Goal: Register for event/course

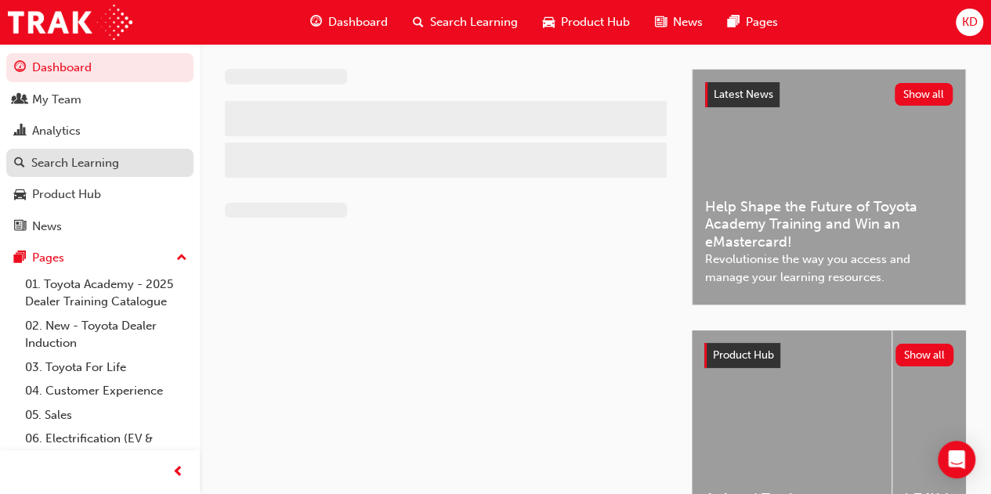
click at [108, 157] on div "Search Learning" at bounding box center [75, 163] width 88 height 18
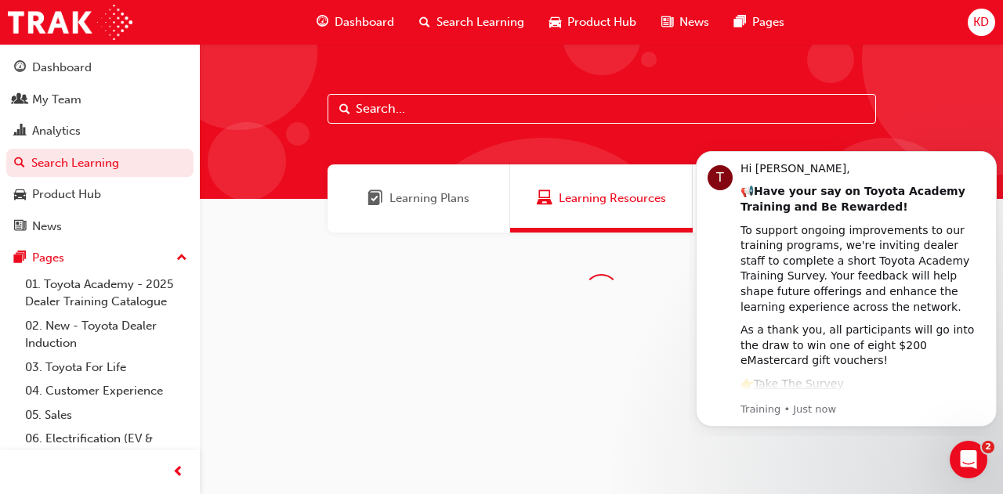
click at [553, 106] on input "text" at bounding box center [601, 109] width 548 height 30
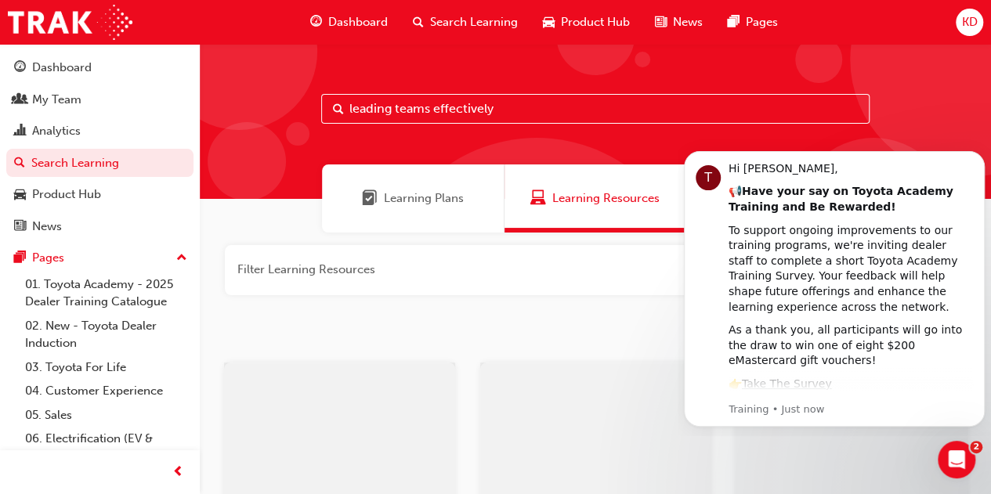
type input "leading teams effectively"
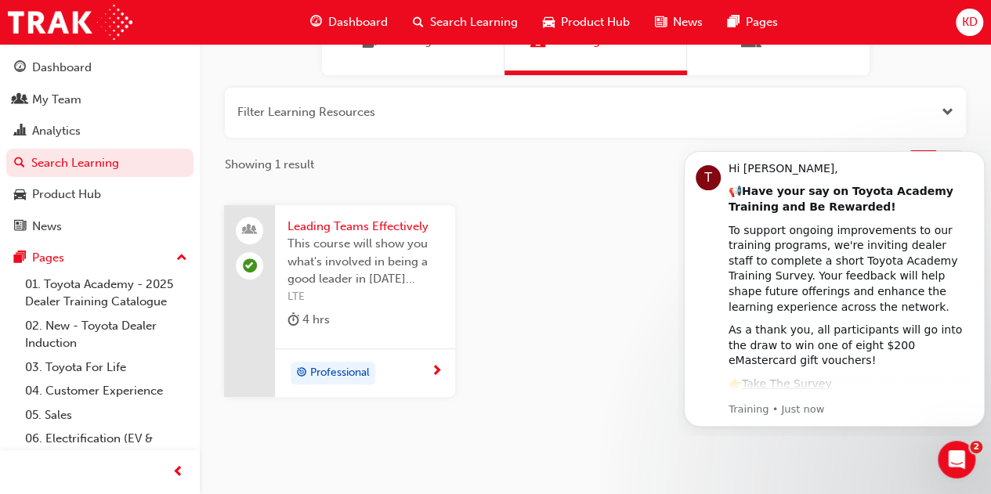
scroll to position [211, 0]
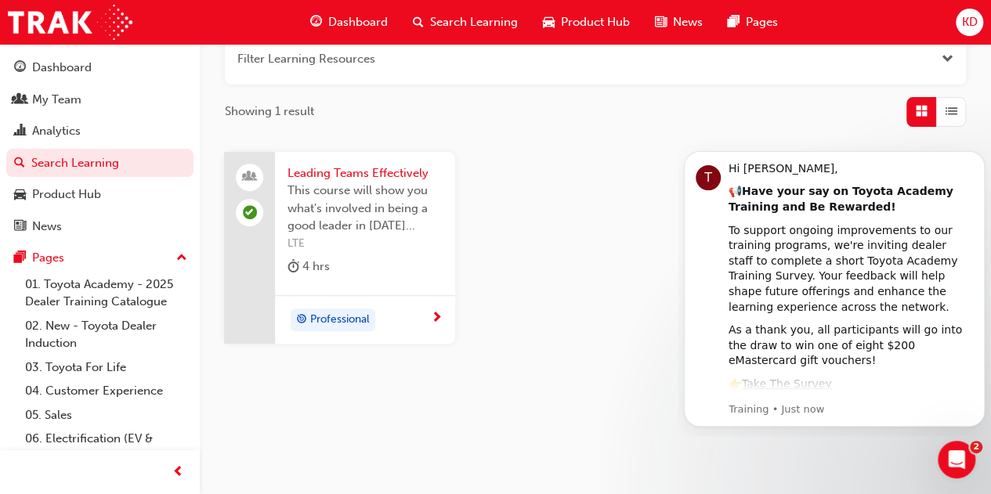
click at [385, 175] on span "Leading Teams Effectively" at bounding box center [364, 173] width 155 height 18
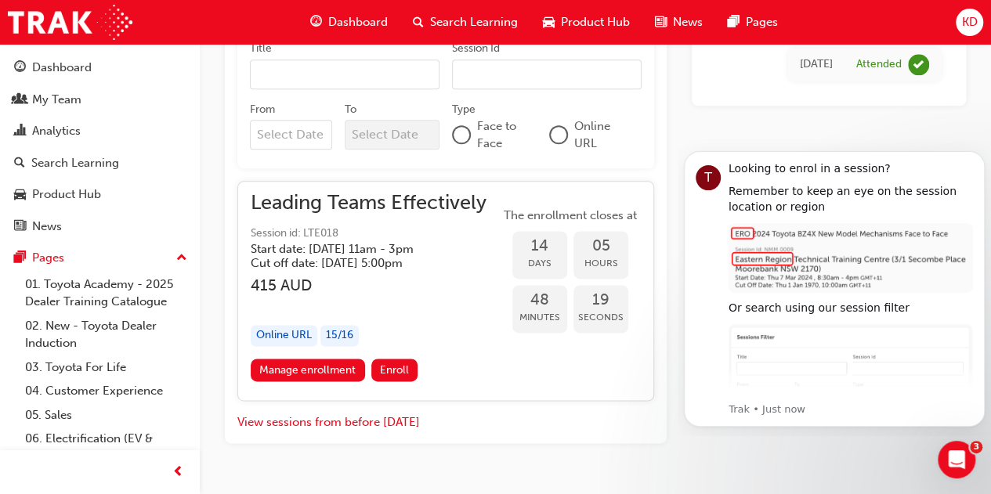
scroll to position [923, 0]
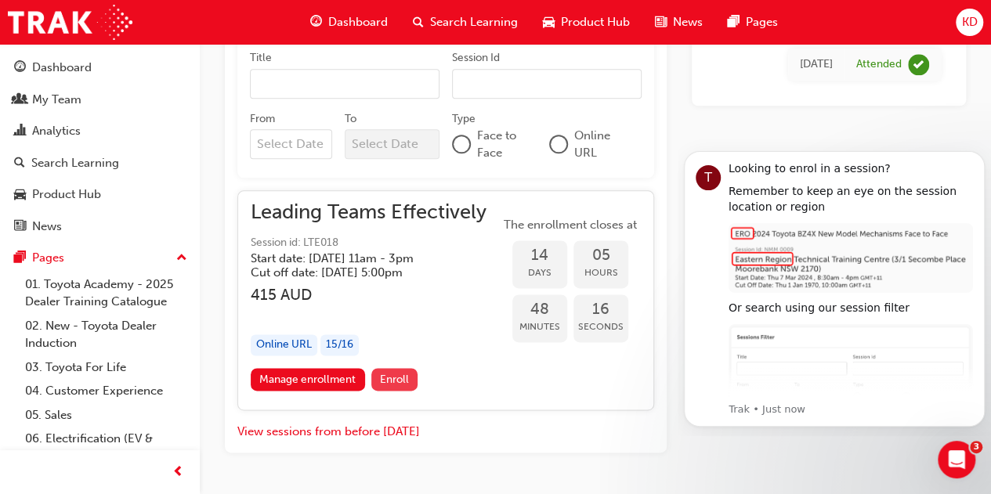
click at [402, 386] on span "Enroll" at bounding box center [394, 379] width 29 height 13
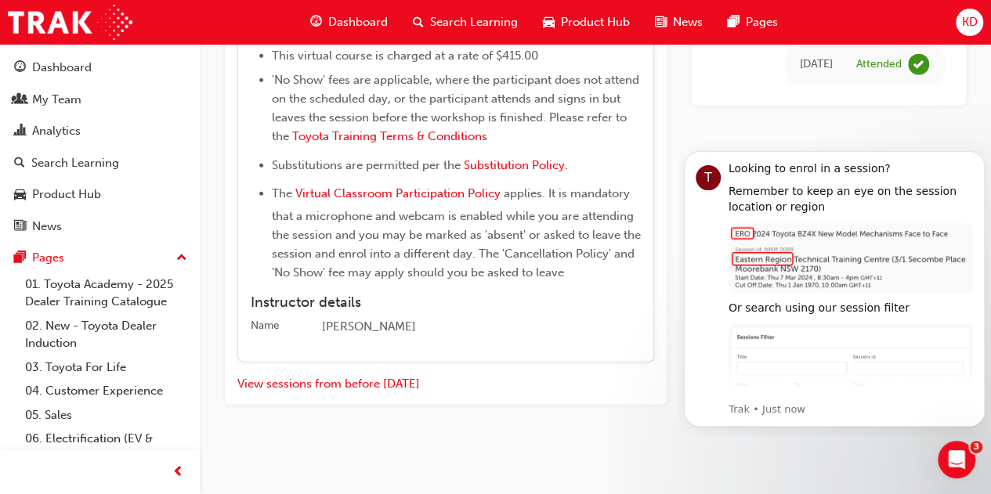
scroll to position [1988, 0]
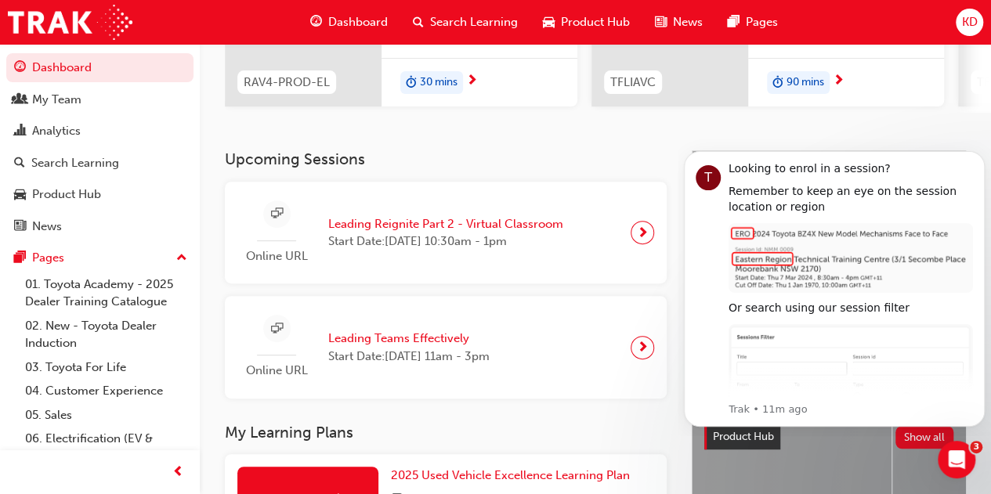
scroll to position [249, 0]
click at [401, 345] on span "Leading Teams Effectively" at bounding box center [408, 338] width 161 height 18
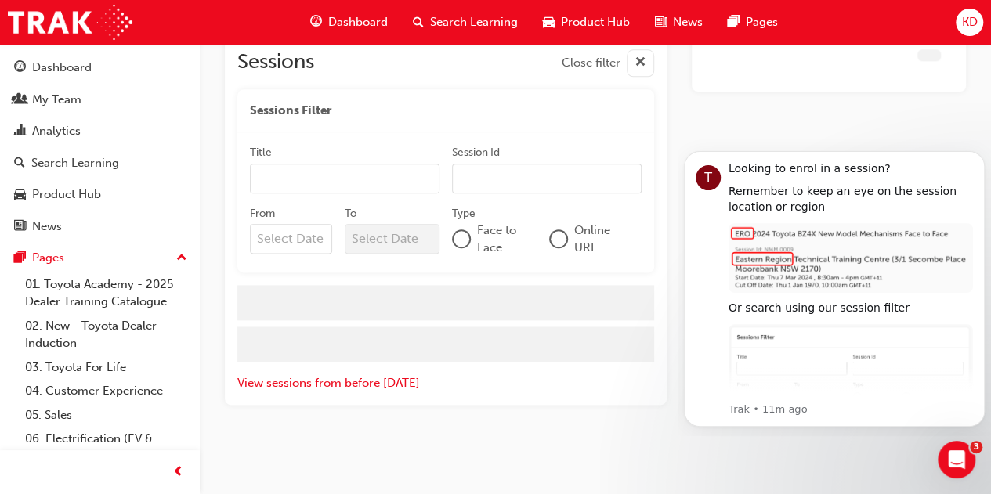
scroll to position [1198, 0]
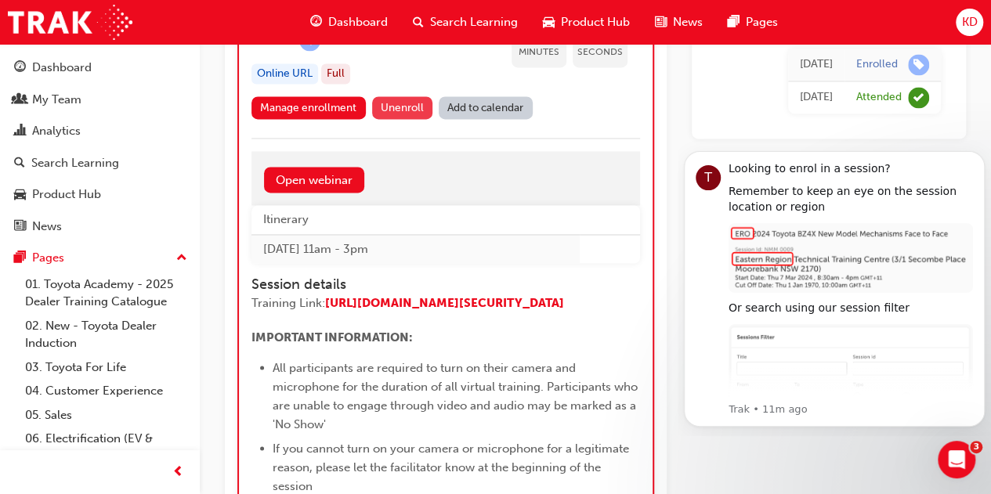
click at [402, 119] on button "Unenroll" at bounding box center [402, 107] width 61 height 23
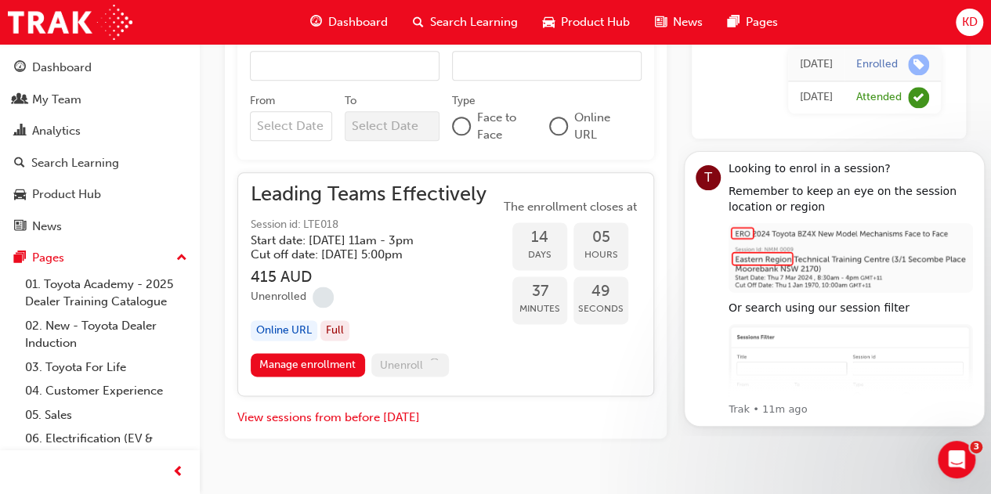
scroll to position [939, 0]
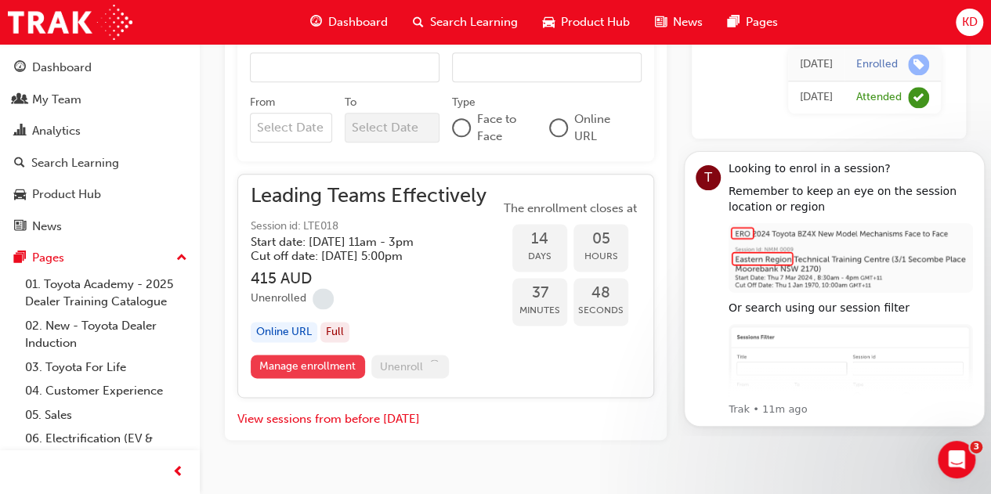
click at [302, 376] on link "Manage enrollment" at bounding box center [308, 366] width 114 height 23
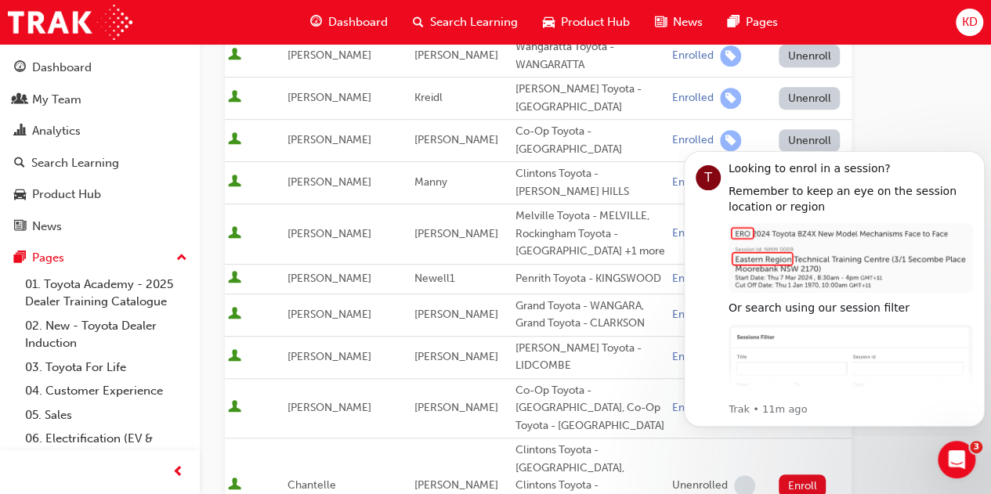
scroll to position [335, 0]
click at [947, 454] on icon "Open Intercom Messenger" at bounding box center [954, 458] width 26 height 26
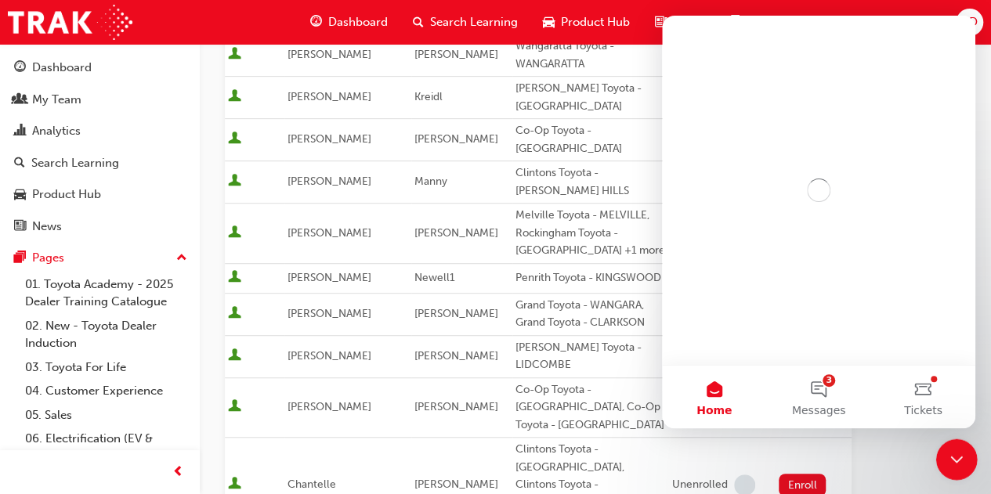
scroll to position [0, 0]
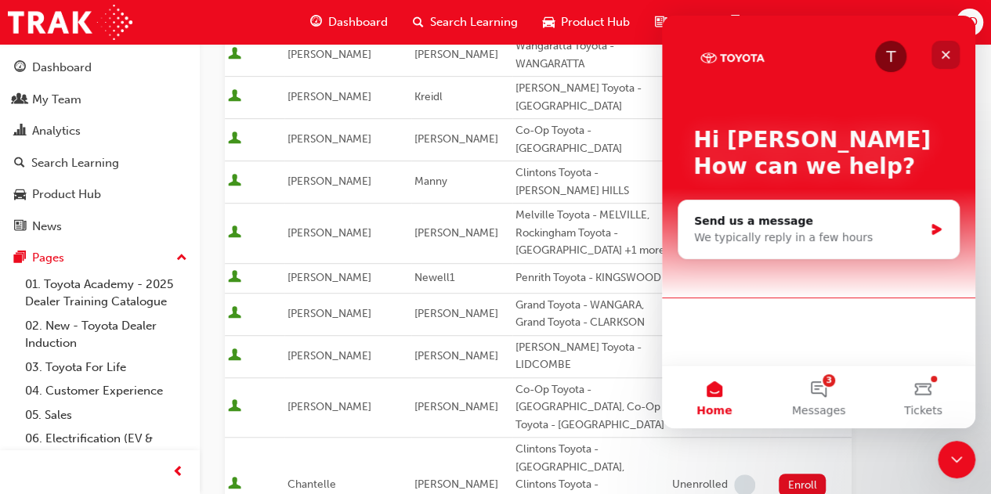
click at [949, 63] on div "Close" at bounding box center [945, 55] width 28 height 28
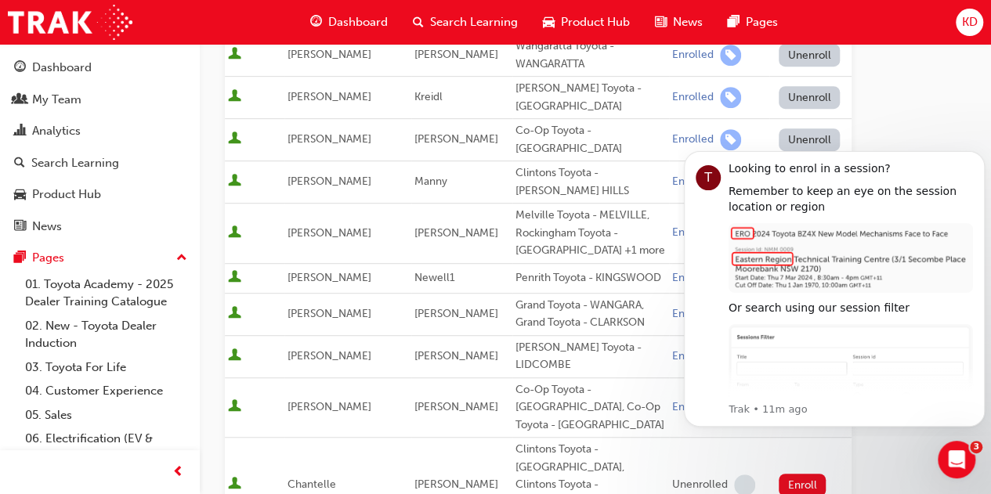
click at [869, 450] on div "Go to session detail page Manage enrollment for Leading Teams Effectively Start…" at bounding box center [595, 447] width 741 height 1477
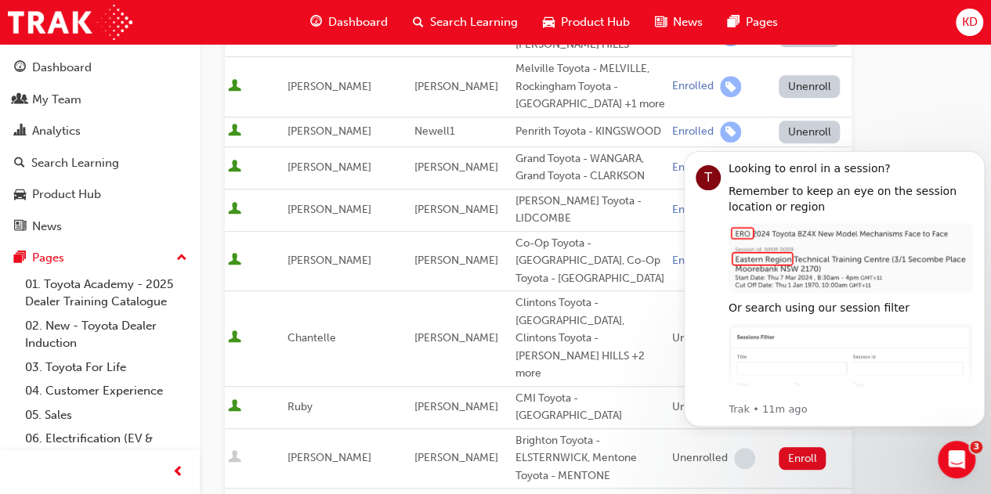
scroll to position [483, 0]
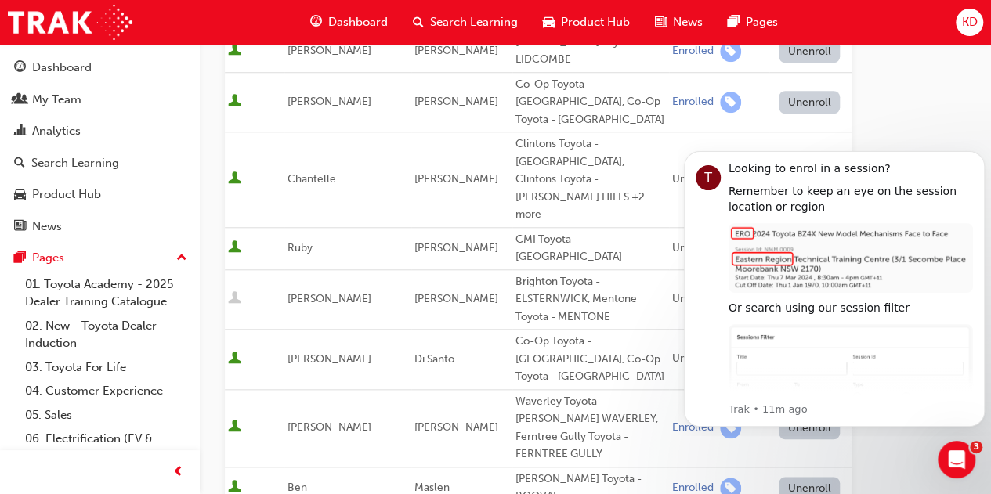
scroll to position [790, 0]
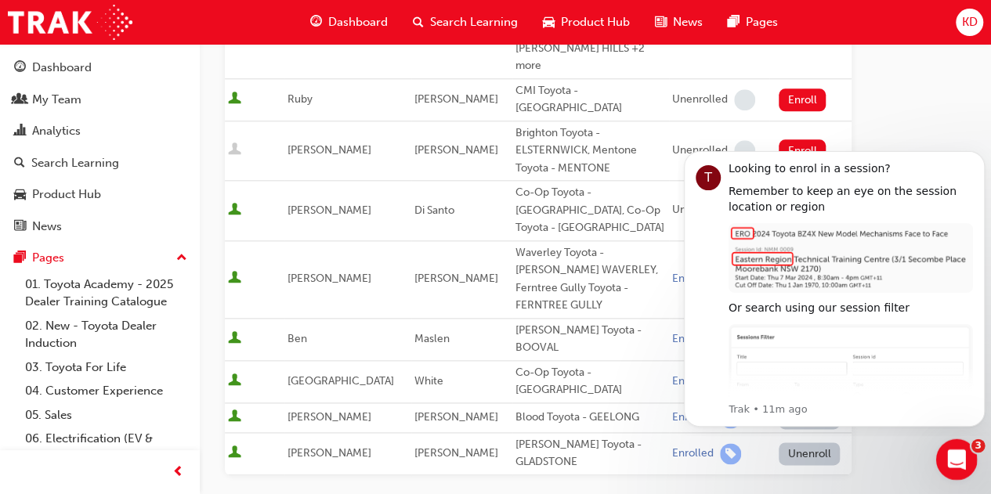
click at [952, 473] on div "Open Intercom Messenger" at bounding box center [954, 458] width 52 height 52
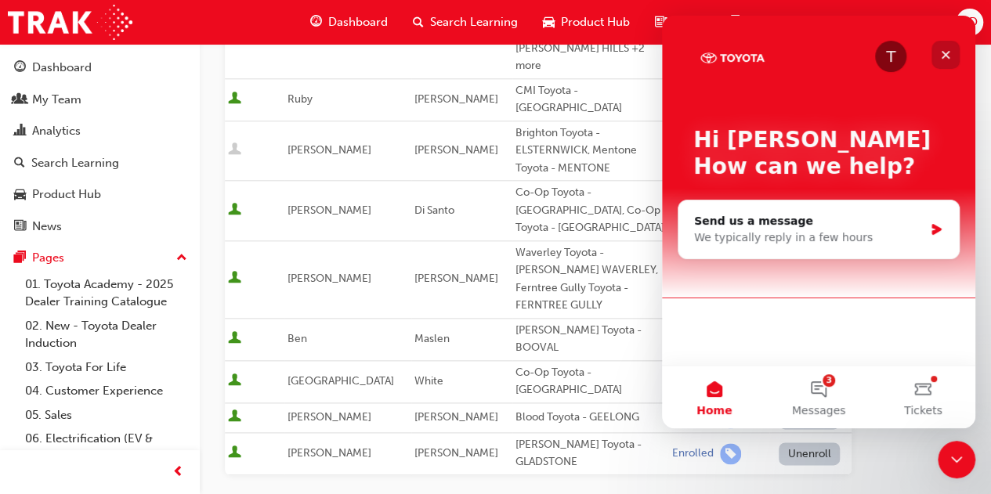
click at [947, 51] on icon "Close" at bounding box center [945, 55] width 13 height 13
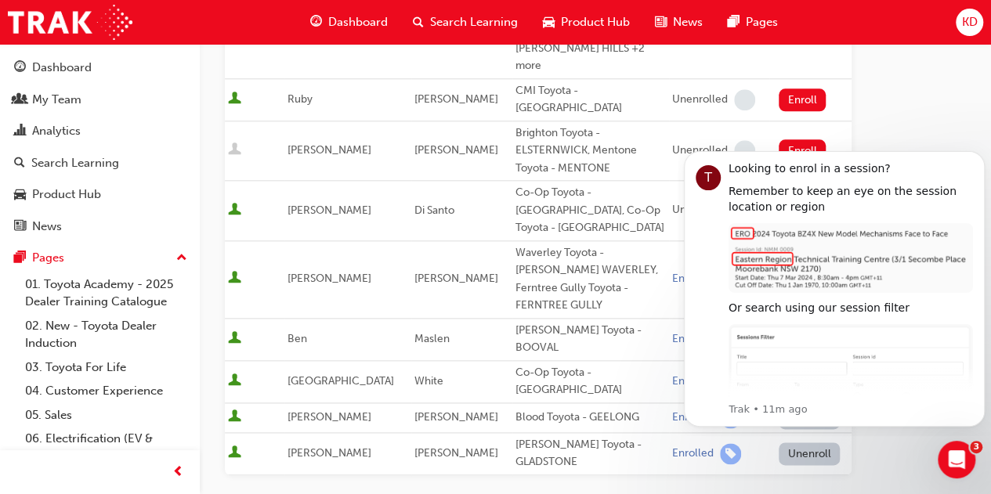
scroll to position [0, 0]
drag, startPoint x: 5, startPoint y: 16, endPoint x: 580, endPoint y: 382, distance: 681.8
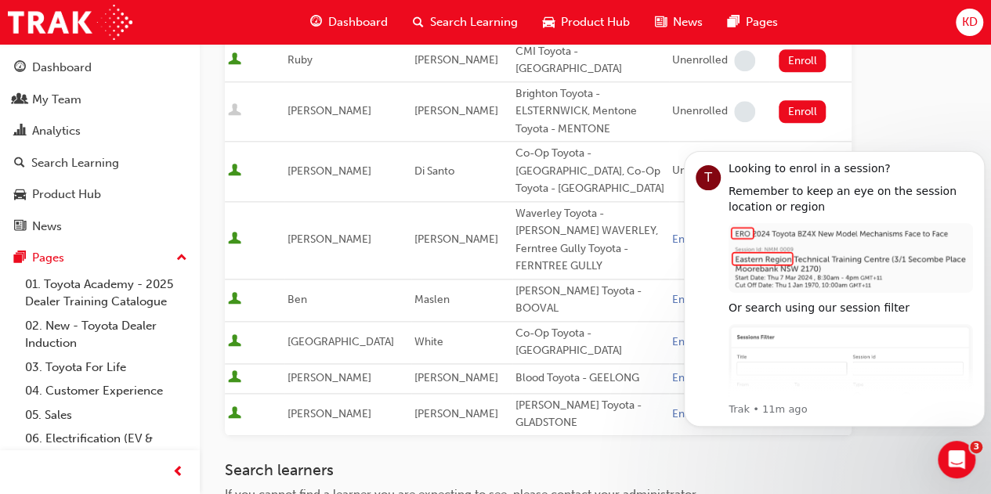
scroll to position [841, 0]
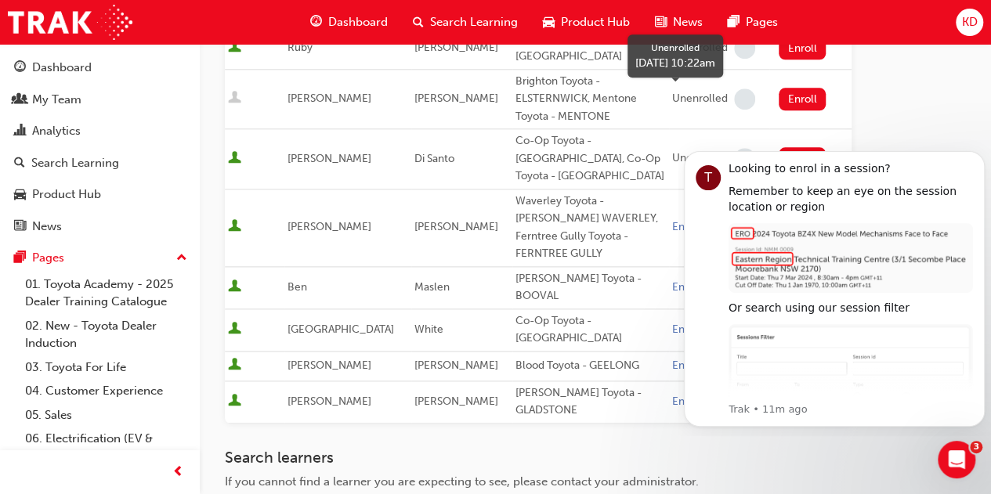
click at [734, 148] on span "learningRecordVerb_NONE-icon" at bounding box center [744, 158] width 21 height 21
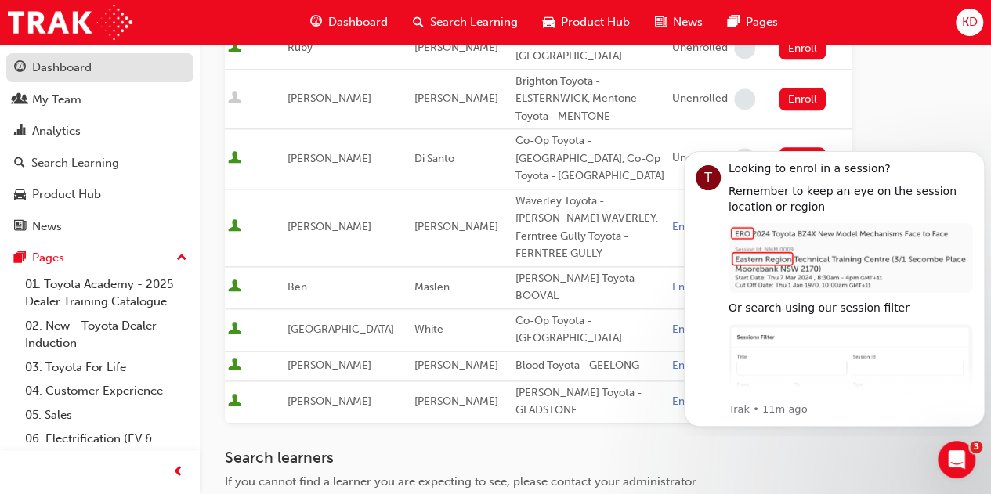
click at [56, 67] on div "Dashboard" at bounding box center [62, 68] width 60 height 18
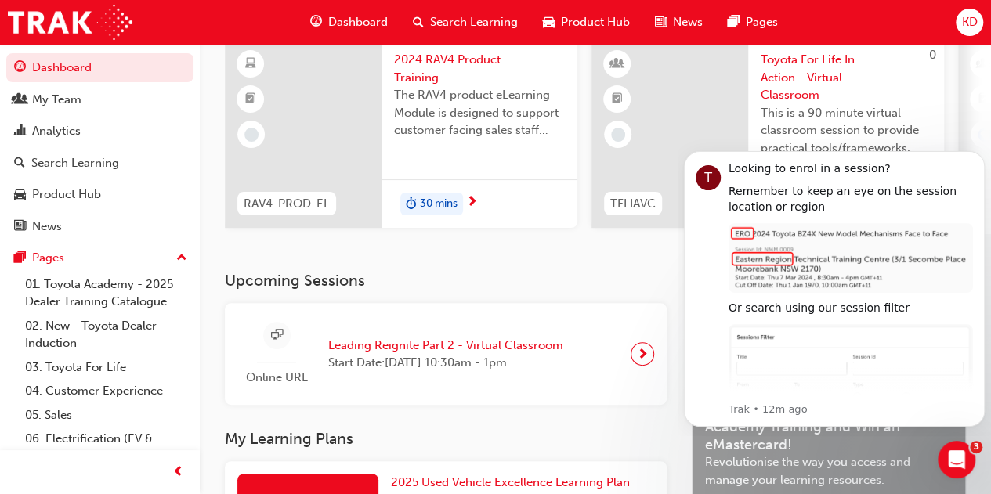
scroll to position [225, 0]
